Goal: Task Accomplishment & Management: Complete application form

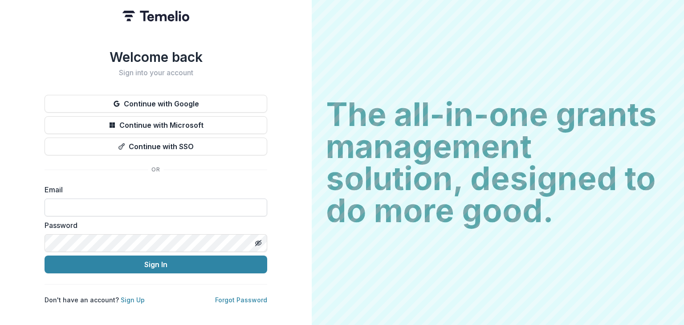
click at [57, 207] on input at bounding box center [156, 208] width 223 height 18
type input "**********"
click at [262, 241] on button "Toggle password visibility" at bounding box center [258, 243] width 14 height 14
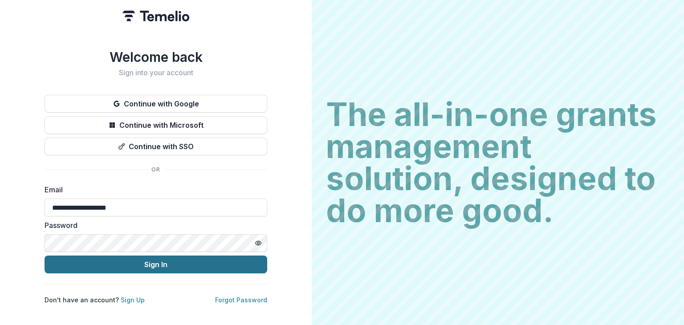
click at [114, 256] on button "Sign In" at bounding box center [156, 265] width 223 height 18
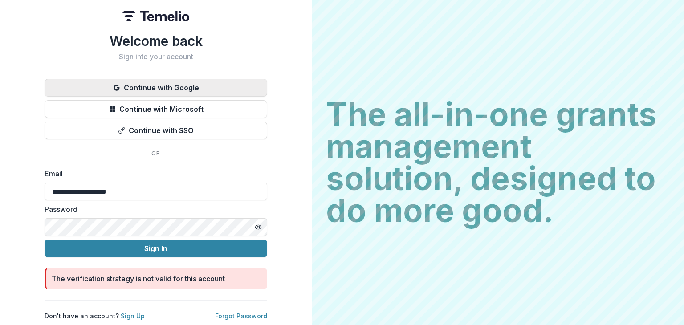
click at [184, 85] on button "Continue with Google" at bounding box center [156, 88] width 223 height 18
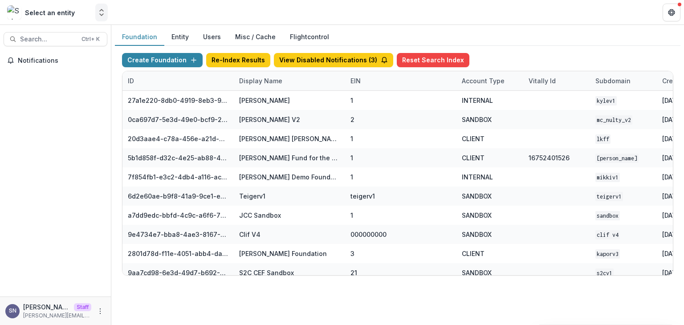
click at [104, 17] on button "Open entity switcher" at bounding box center [101, 13] width 12 height 18
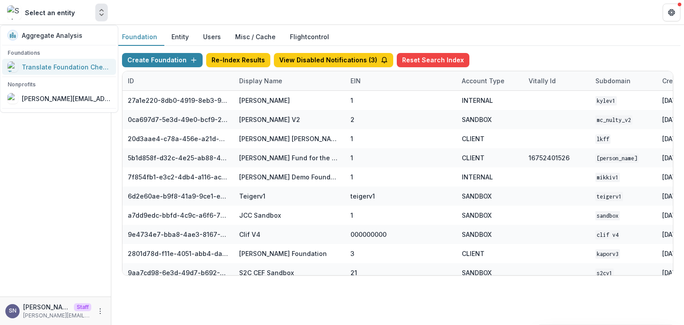
click at [72, 61] on link "Translate Foundation Checks" at bounding box center [59, 67] width 114 height 16
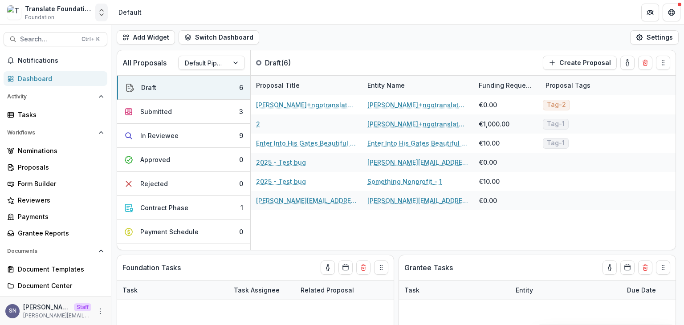
click at [102, 12] on icon "Open entity switcher" at bounding box center [101, 12] width 9 height 9
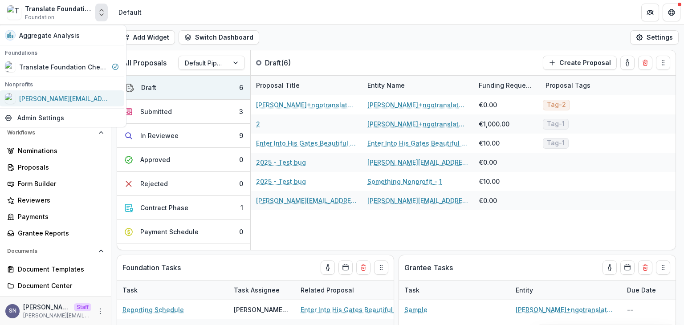
click at [67, 98] on div "[PERSON_NAME][EMAIL_ADDRESS][DOMAIN_NAME]" at bounding box center [63, 98] width 89 height 9
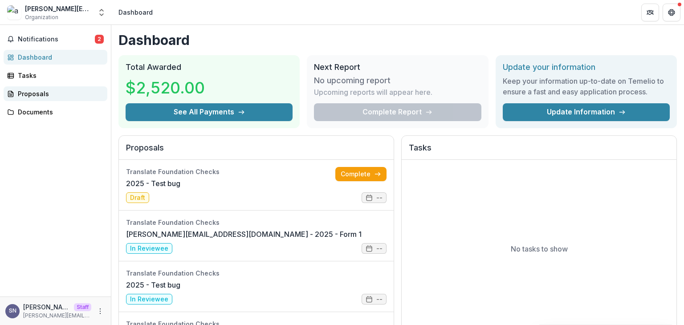
click at [26, 96] on div "Proposals" at bounding box center [59, 93] width 82 height 9
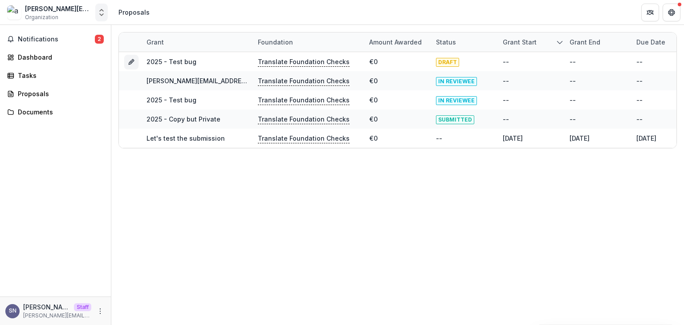
click at [96, 14] on button "Open entity switcher" at bounding box center [101, 13] width 12 height 18
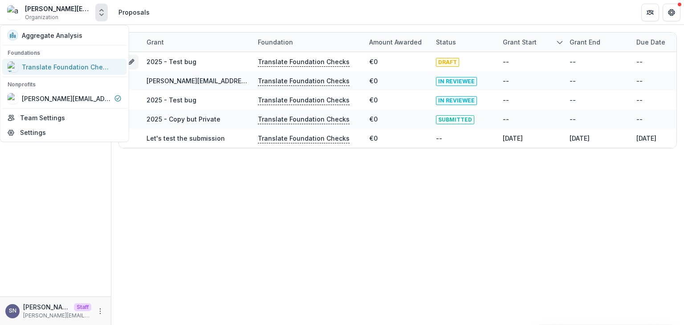
click at [45, 70] on div "Translate Foundation Checks" at bounding box center [66, 66] width 89 height 9
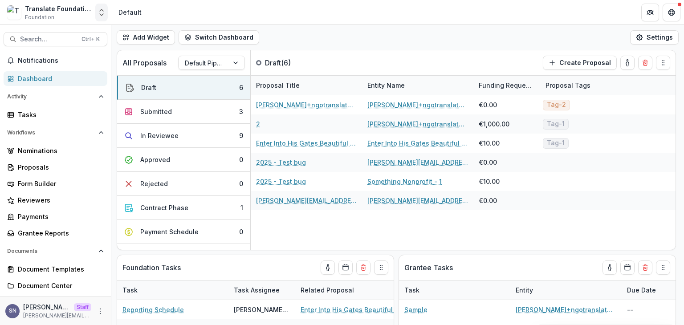
click at [105, 11] on icon "Open entity switcher" at bounding box center [101, 12] width 9 height 9
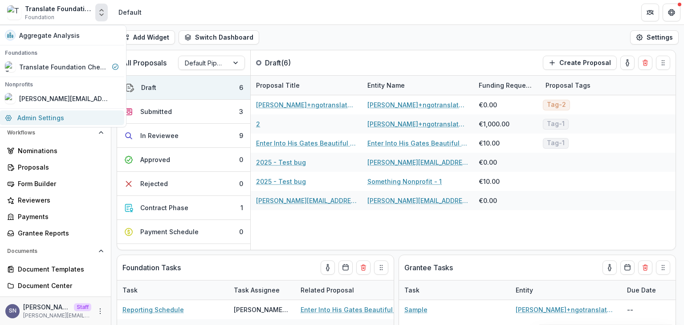
click at [71, 118] on link "Admin Settings" at bounding box center [62, 117] width 125 height 15
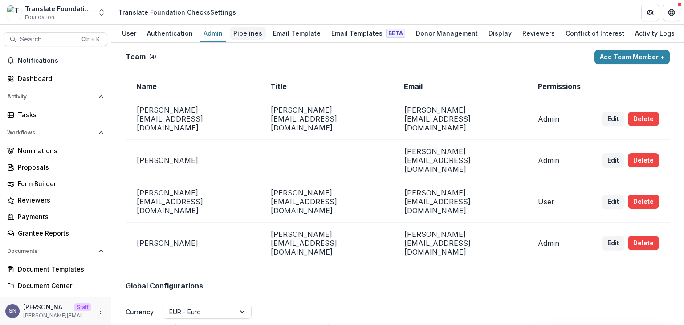
click at [249, 29] on div "Pipelines" at bounding box center [248, 33] width 36 height 13
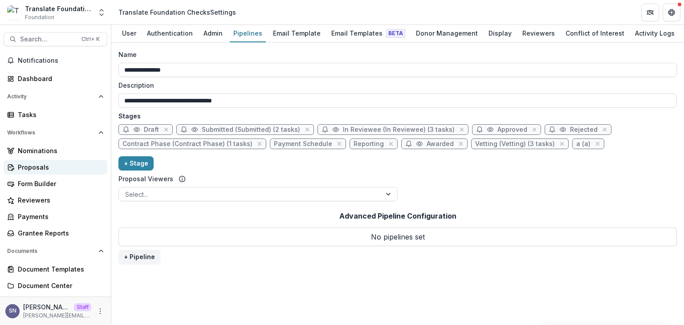
click at [49, 165] on div "Proposals" at bounding box center [59, 167] width 82 height 9
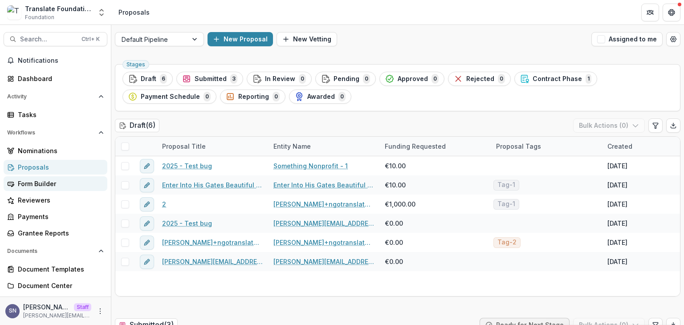
click at [35, 177] on link "Form Builder" at bounding box center [56, 183] width 104 height 15
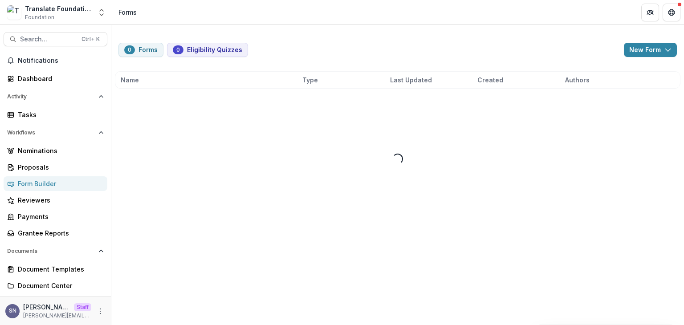
click at [35, 177] on link "Form Builder" at bounding box center [56, 183] width 104 height 15
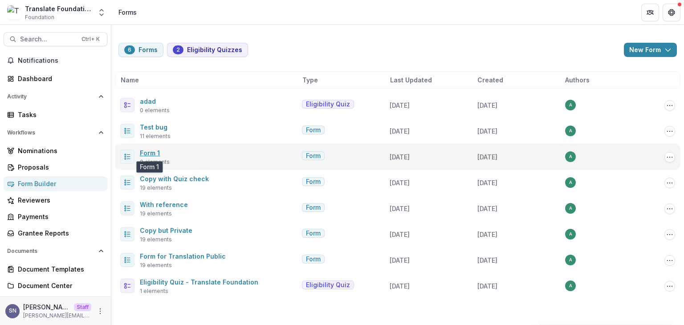
click at [152, 154] on link "Form 1" at bounding box center [150, 153] width 20 height 8
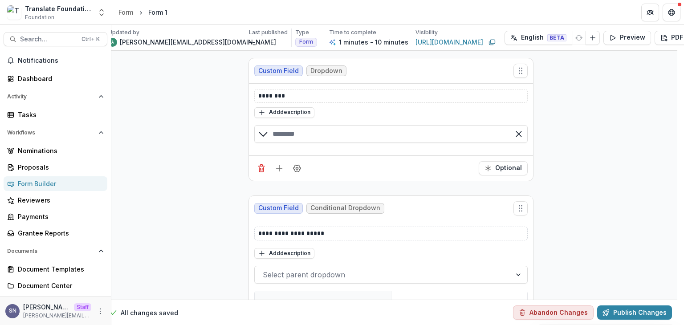
scroll to position [85, 7]
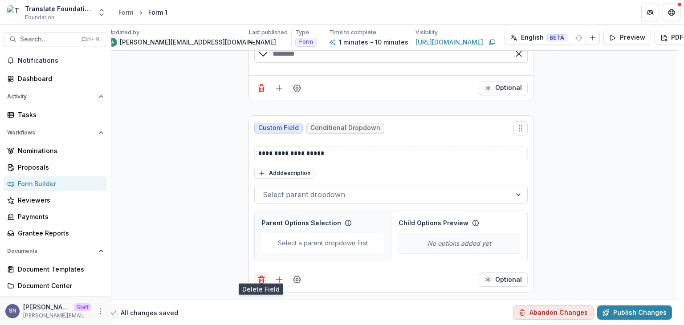
click at [262, 273] on button "Delete field" at bounding box center [261, 280] width 14 height 14
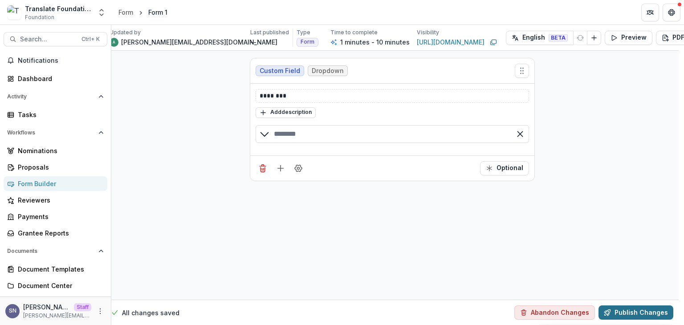
click at [624, 310] on button "Publish Changes" at bounding box center [636, 313] width 75 height 14
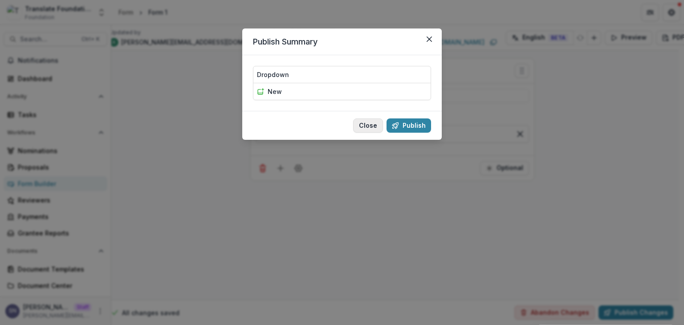
click at [371, 129] on button "Close" at bounding box center [368, 125] width 30 height 14
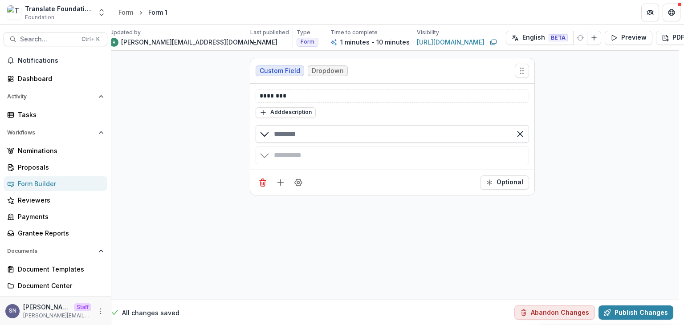
click at [317, 137] on input "text" at bounding box center [393, 134] width 274 height 18
type input "********"
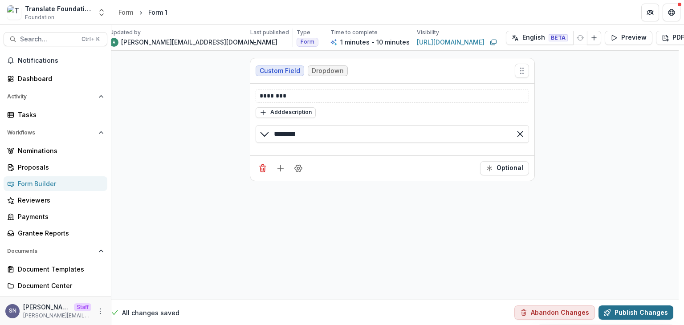
click at [622, 307] on button "Publish Changes" at bounding box center [636, 313] width 75 height 14
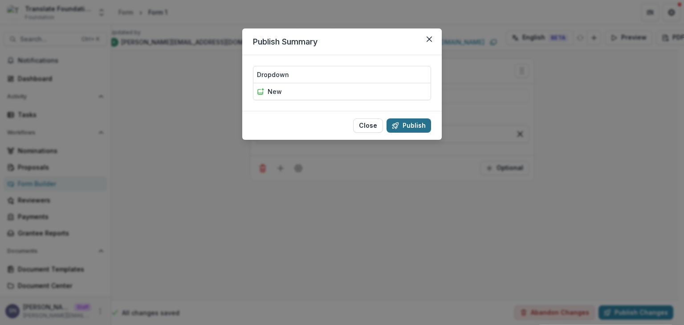
click at [413, 123] on button "Publish" at bounding box center [409, 125] width 45 height 14
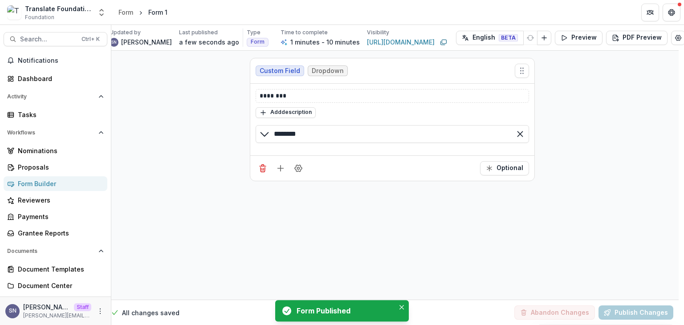
scroll to position [0, 3]
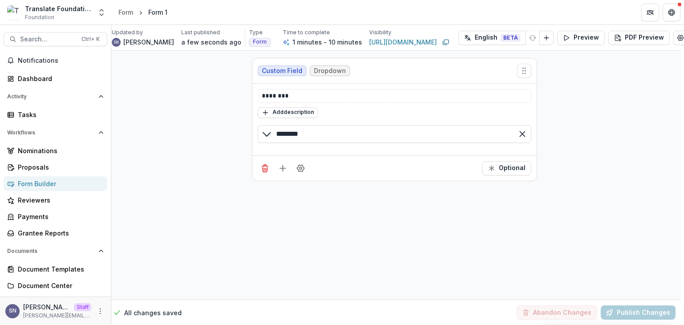
click at [63, 180] on div "Form Builder" at bounding box center [59, 183] width 82 height 9
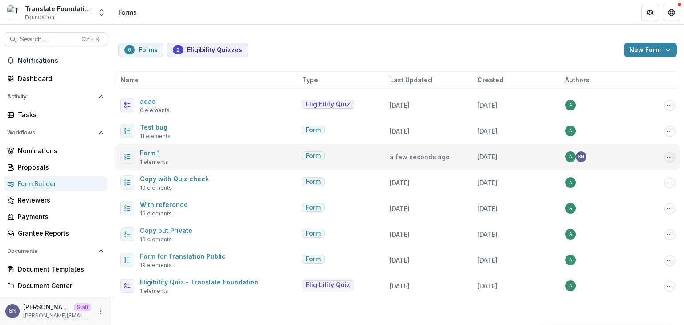
click at [673, 158] on icon "Options" at bounding box center [669, 157] width 7 height 7
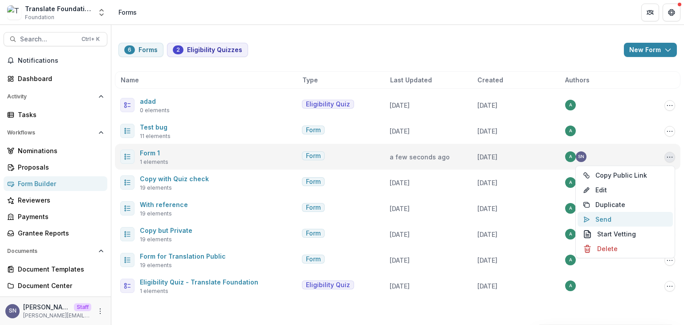
click at [603, 213] on button "Send" at bounding box center [625, 219] width 95 height 15
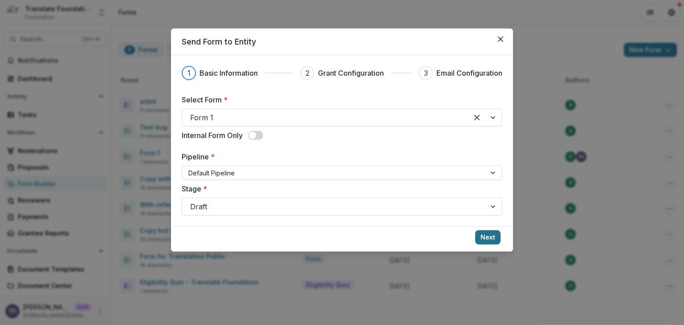
click at [478, 234] on button "Next" at bounding box center [487, 237] width 25 height 14
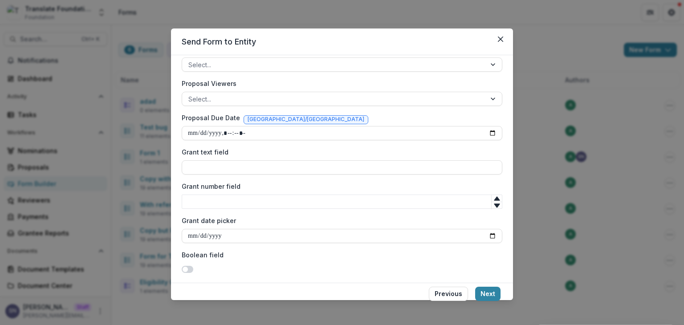
scroll to position [282, 0]
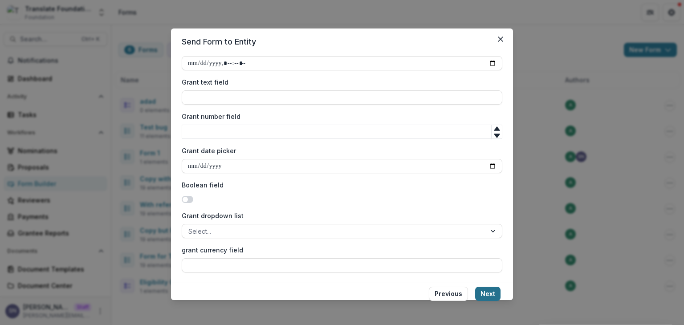
type input "**********"
click at [490, 291] on button "Next" at bounding box center [487, 294] width 25 height 14
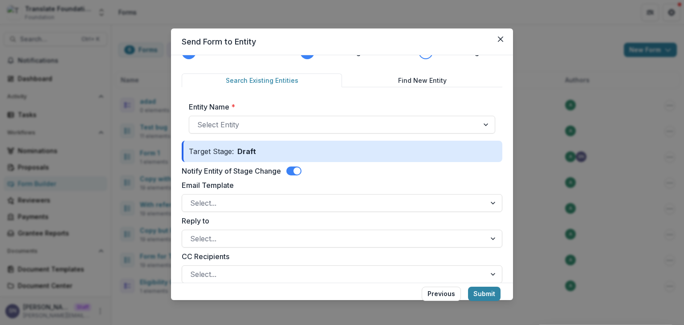
scroll to position [22, 0]
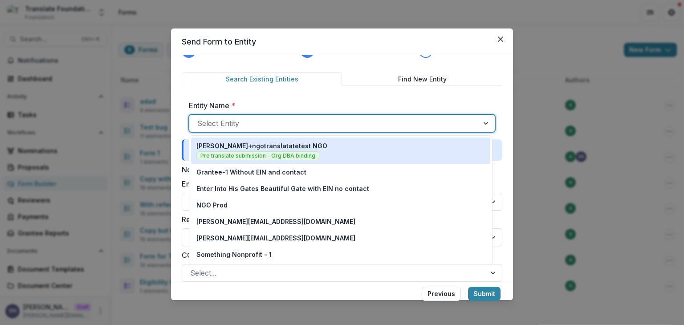
click at [244, 127] on div at bounding box center [334, 123] width 274 height 12
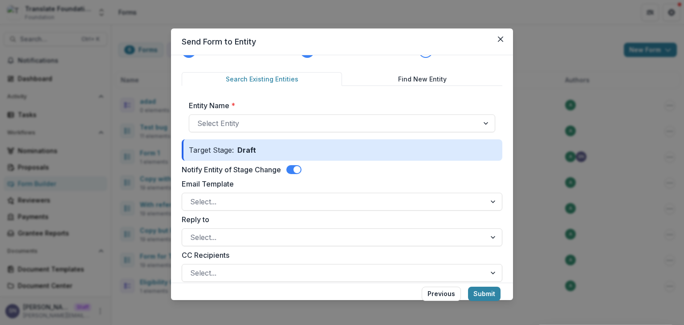
click at [126, 11] on div "Send Form to Entity Basic Information Grant Configuration 3 Email Configuration…" at bounding box center [342, 162] width 684 height 325
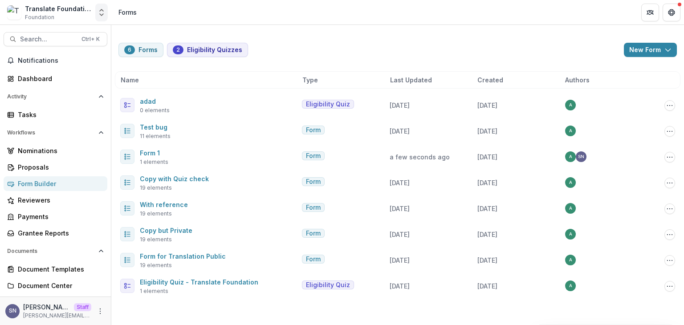
click at [99, 11] on icon "Open entity switcher" at bounding box center [101, 12] width 9 height 9
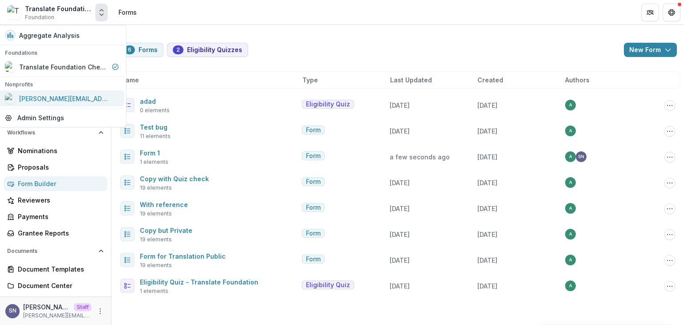
click at [100, 100] on div "[PERSON_NAME][EMAIL_ADDRESS][DOMAIN_NAME]" at bounding box center [63, 98] width 89 height 9
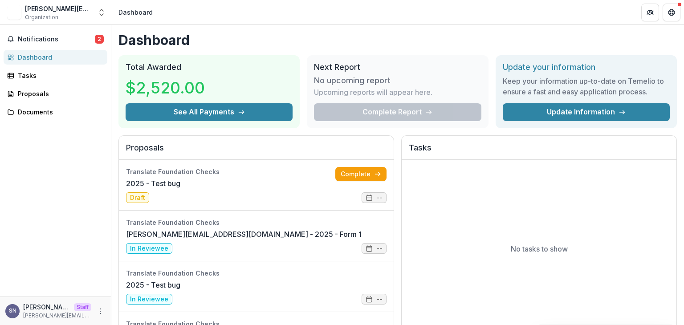
click at [79, 14] on div "[PERSON_NAME][EMAIL_ADDRESS][DOMAIN_NAME] Organization" at bounding box center [58, 12] width 67 height 17
click at [50, 8] on div "[PERSON_NAME][EMAIL_ADDRESS][DOMAIN_NAME]" at bounding box center [58, 8] width 67 height 9
click at [99, 16] on icon "Open entity switcher" at bounding box center [101, 12] width 9 height 9
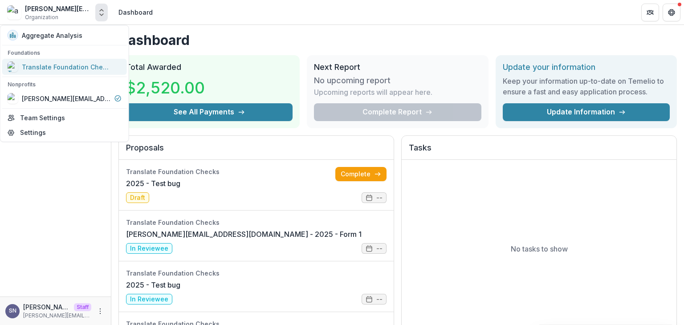
click at [45, 63] on div "Translate Foundation Checks" at bounding box center [66, 66] width 89 height 9
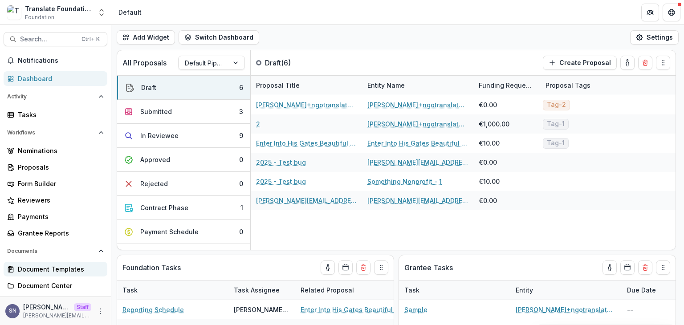
scroll to position [38, 0]
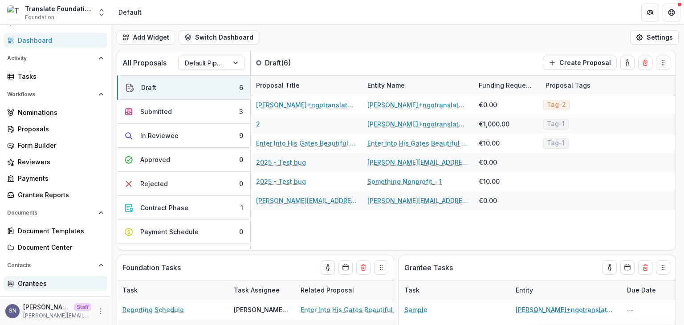
click at [25, 287] on div "Grantees" at bounding box center [59, 283] width 82 height 9
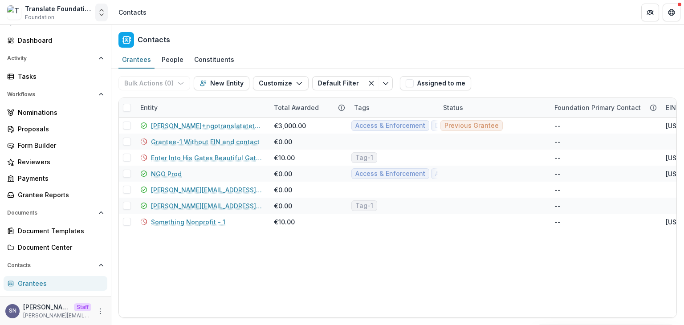
click at [103, 13] on icon "Open entity switcher" at bounding box center [101, 12] width 9 height 9
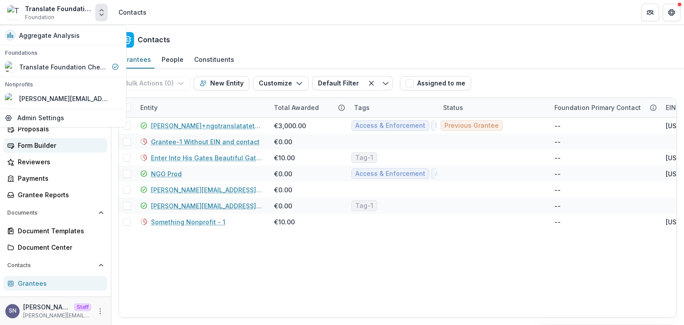
click at [39, 144] on div "Form Builder" at bounding box center [59, 145] width 82 height 9
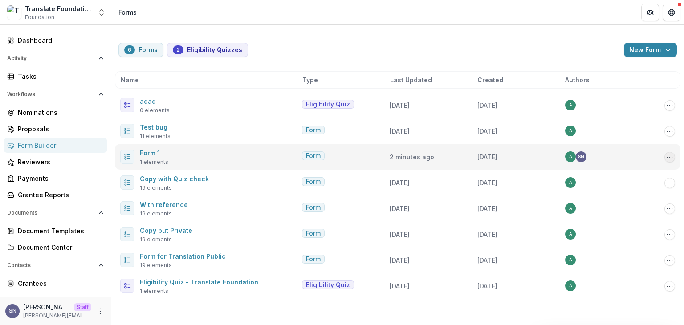
click at [670, 161] on button "Options" at bounding box center [670, 157] width 11 height 11
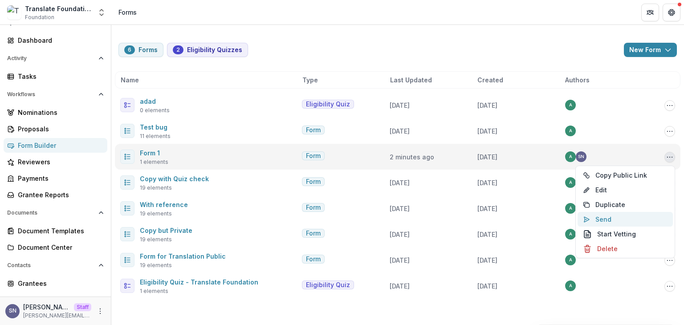
click at [607, 219] on button "Send" at bounding box center [625, 219] width 95 height 15
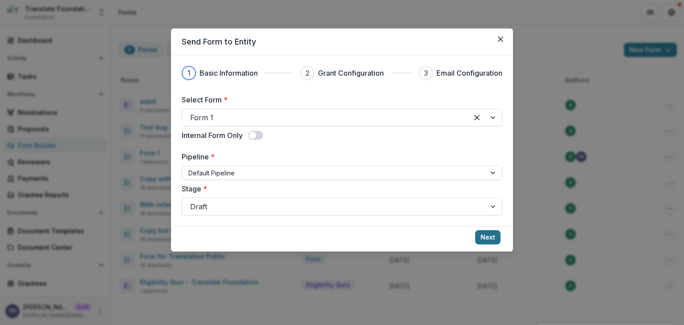
click at [486, 236] on button "Next" at bounding box center [487, 237] width 25 height 14
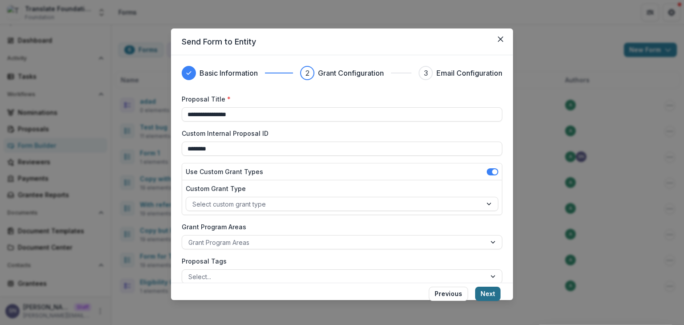
type input "**********"
click at [485, 290] on button "Next" at bounding box center [487, 294] width 25 height 14
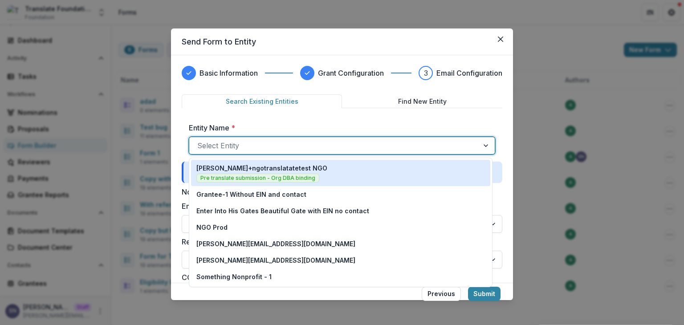
click at [242, 139] on div at bounding box center [334, 145] width 274 height 12
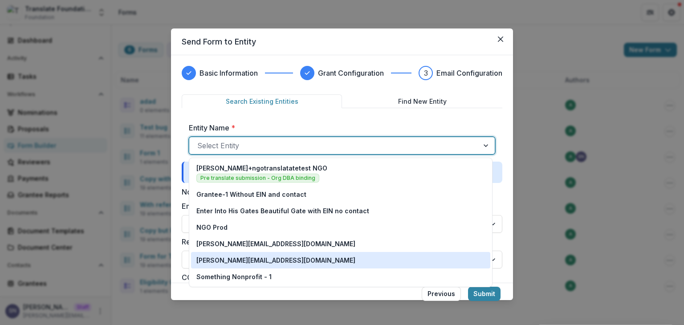
click at [273, 259] on p "[PERSON_NAME][EMAIL_ADDRESS][DOMAIN_NAME]" at bounding box center [275, 260] width 159 height 9
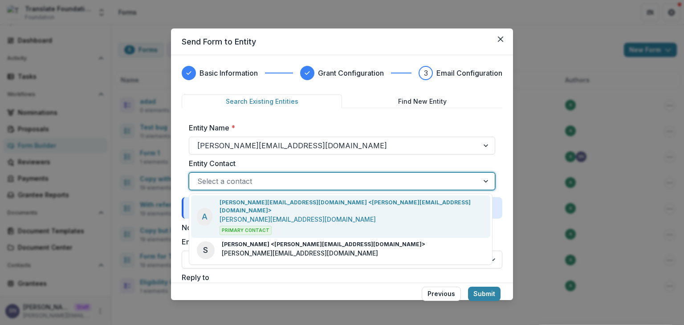
click at [257, 172] on div "Select a contact" at bounding box center [342, 181] width 306 height 18
click at [277, 215] on p "[PERSON_NAME][EMAIL_ADDRESS][DOMAIN_NAME]" at bounding box center [298, 219] width 156 height 9
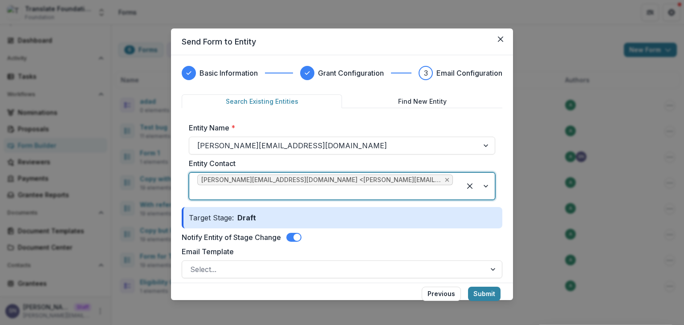
click at [444, 179] on icon "Remove anveet+nonproftsomthin+01@trytemelio.com <anveet+nonproftsomthin+01@tryt…" at bounding box center [447, 179] width 7 height 7
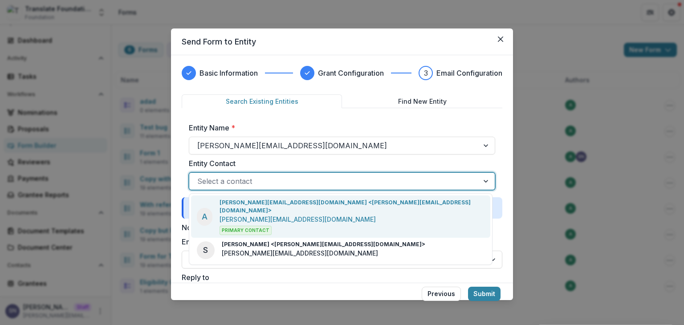
click at [369, 181] on div at bounding box center [334, 181] width 274 height 12
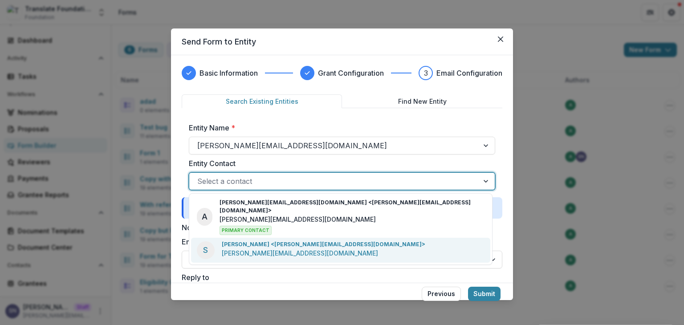
click at [302, 242] on div "[PERSON_NAME] <[PERSON_NAME][EMAIL_ADDRESS][DOMAIN_NAME]> [PERSON_NAME][EMAIL_A…" at bounding box center [324, 250] width 204 height 19
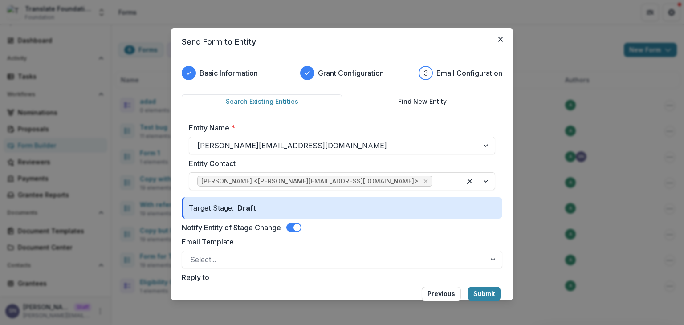
click at [292, 223] on span at bounding box center [293, 227] width 15 height 9
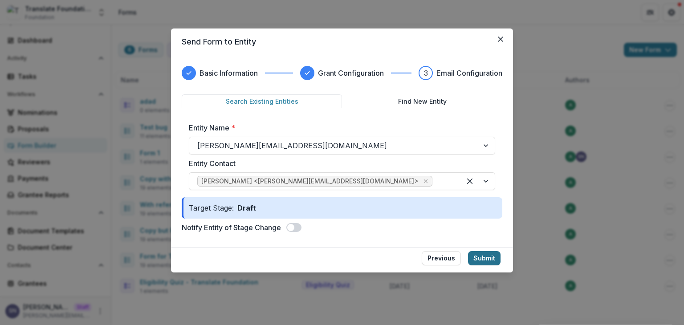
click at [486, 261] on button "Submit" at bounding box center [484, 258] width 33 height 14
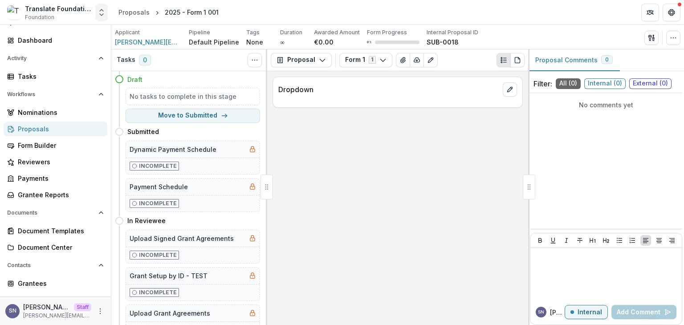
click at [98, 14] on icon "Open entity switcher" at bounding box center [101, 12] width 9 height 9
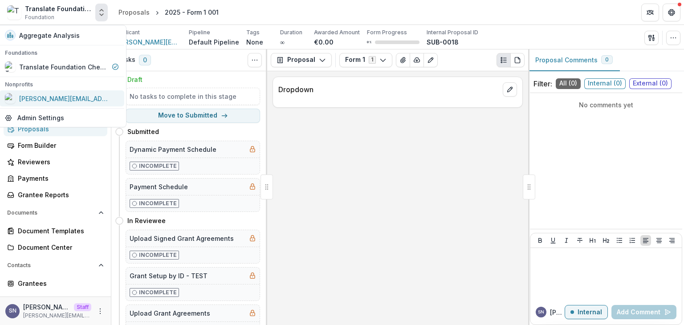
click at [53, 97] on div "[PERSON_NAME][EMAIL_ADDRESS][DOMAIN_NAME]" at bounding box center [63, 98] width 89 height 9
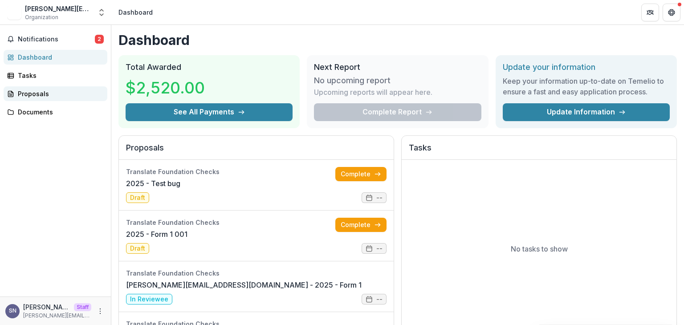
click at [29, 95] on div "Proposals" at bounding box center [59, 93] width 82 height 9
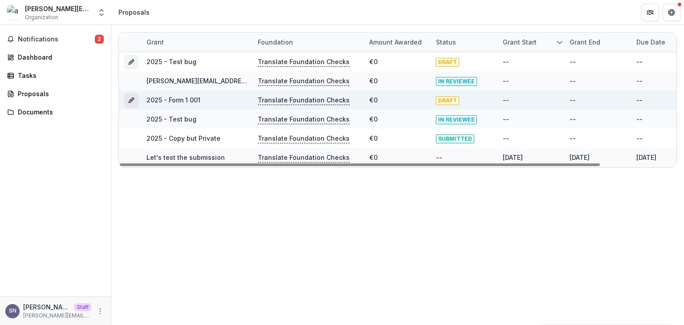
click at [132, 96] on button "Grant 9425b7d3-c304-4001-8280-3a08c516a965" at bounding box center [131, 100] width 14 height 14
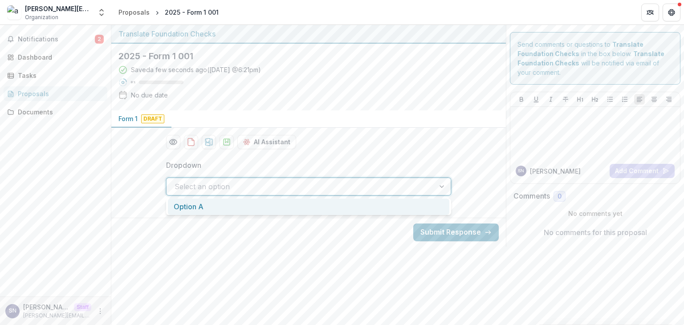
click at [247, 193] on div "Select an option" at bounding box center [308, 187] width 285 height 18
click at [223, 211] on div "Option A" at bounding box center [309, 207] width 282 height 16
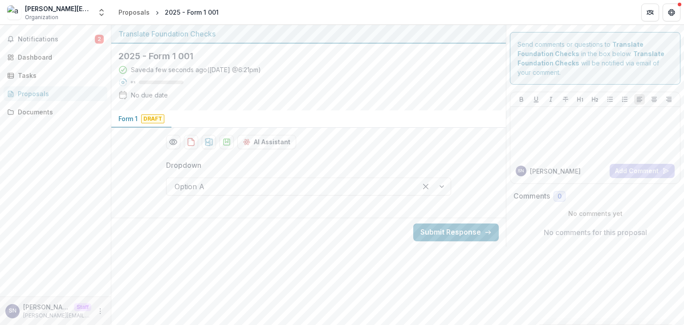
click at [53, 85] on div "Notifications 2 Dashboard Tasks Proposals Documents" at bounding box center [55, 161] width 111 height 272
click at [40, 90] on div "Proposals" at bounding box center [59, 93] width 82 height 9
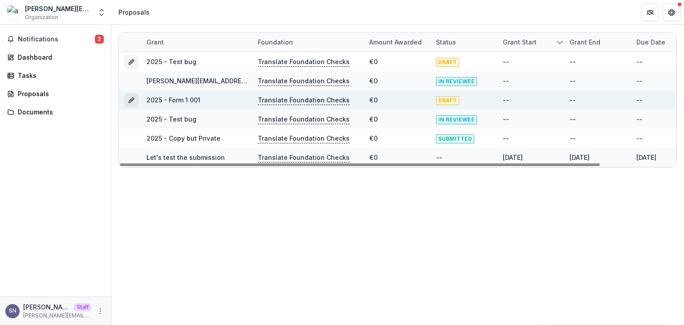
click at [134, 102] on icon "Grant 9425b7d3-c304-4001-8280-3a08c516a965" at bounding box center [131, 100] width 7 height 7
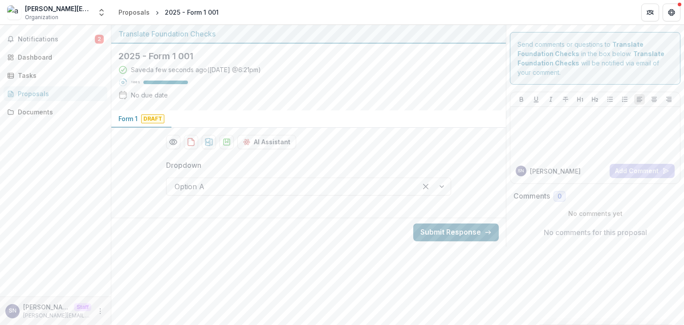
click at [446, 237] on button "Submit Response" at bounding box center [456, 233] width 86 height 18
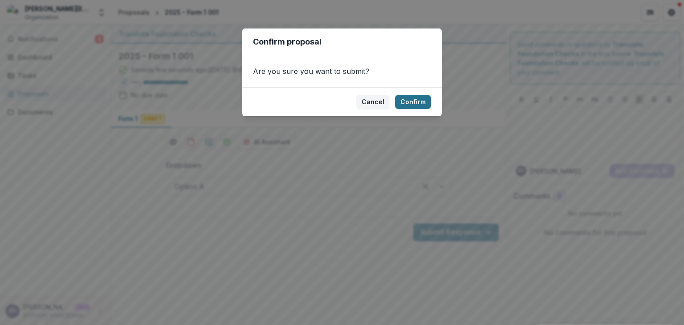
click at [417, 102] on button "Confirm" at bounding box center [413, 102] width 36 height 14
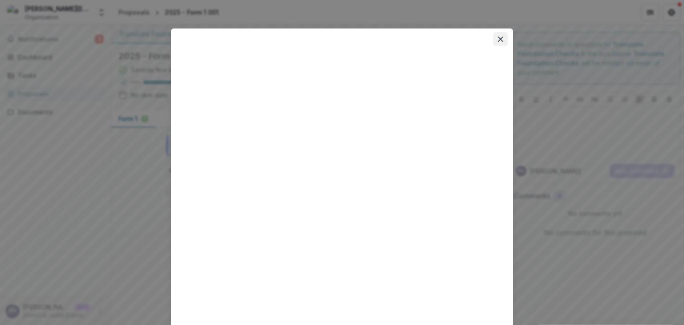
click at [498, 41] on icon "Close" at bounding box center [500, 39] width 5 height 5
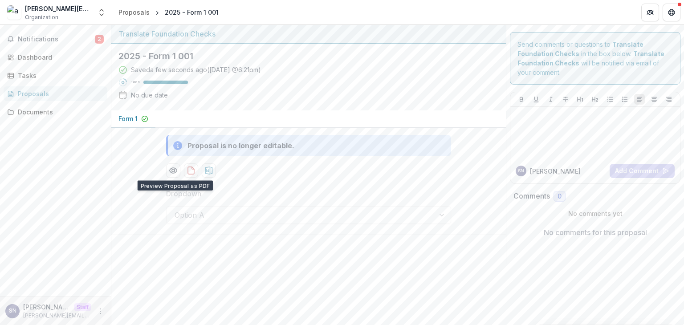
click at [33, 96] on div "Proposals" at bounding box center [59, 93] width 82 height 9
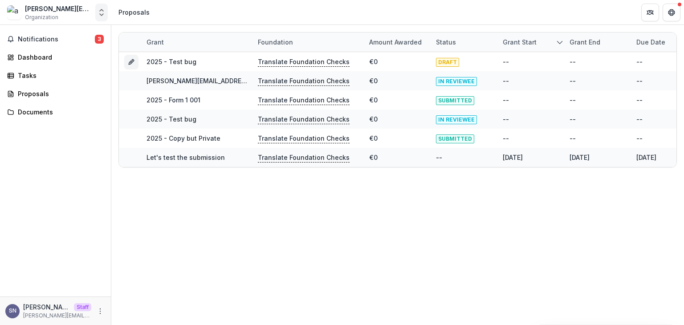
click at [102, 9] on polyline "Open entity switcher" at bounding box center [102, 10] width 4 height 2
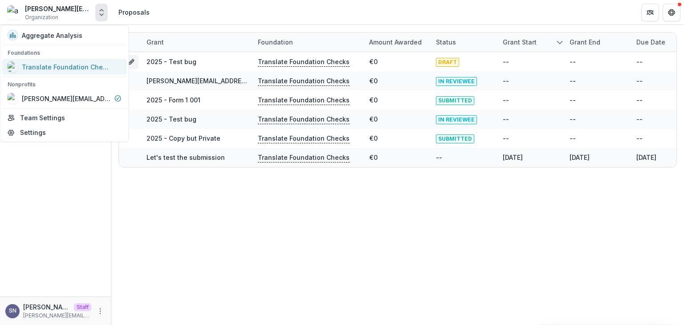
click at [73, 60] on link "Translate Foundation Checks" at bounding box center [64, 67] width 125 height 16
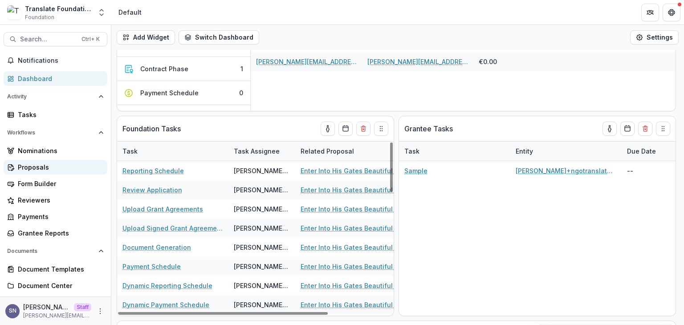
click at [33, 168] on div "Proposals" at bounding box center [59, 167] width 82 height 9
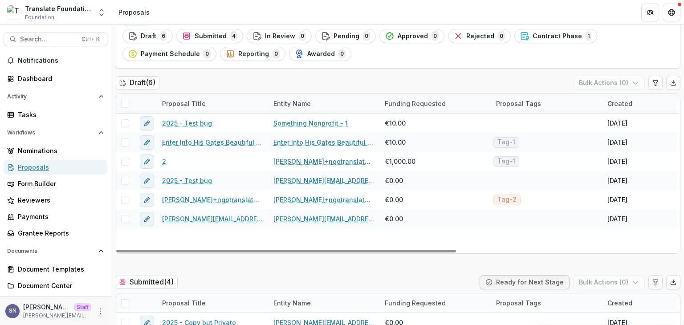
scroll to position [146, 0]
